Goal: Transaction & Acquisition: Book appointment/travel/reservation

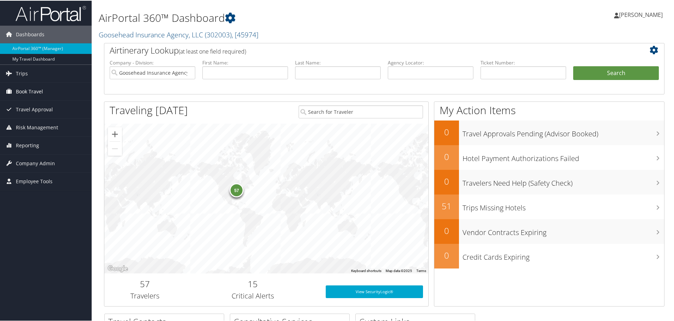
click at [24, 89] on span "Book Travel" at bounding box center [29, 91] width 27 height 18
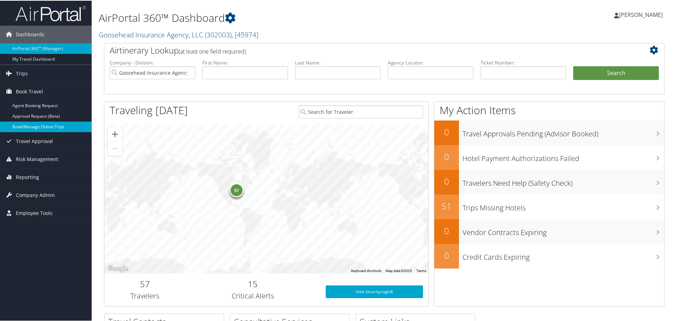
click at [22, 125] on link "Book/Manage Online Trips" at bounding box center [46, 126] width 92 height 11
click at [10, 125] on link "Book/Manage Online Trips" at bounding box center [46, 126] width 92 height 11
